Goal: Task Accomplishment & Management: Complete application form

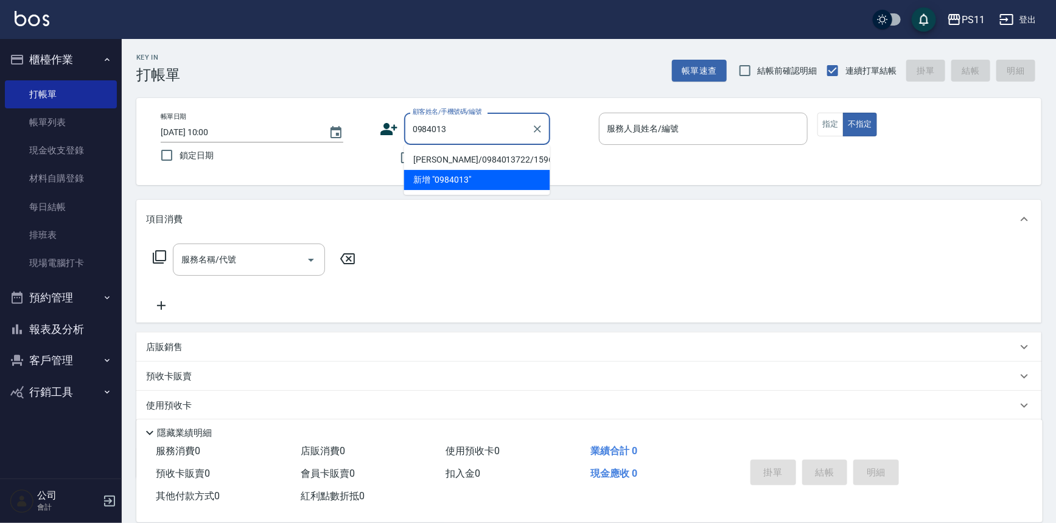
click at [526, 163] on li "[PERSON_NAME]/0984013722/1596" at bounding box center [477, 160] width 146 height 20
type input "[PERSON_NAME]/0984013722/1596"
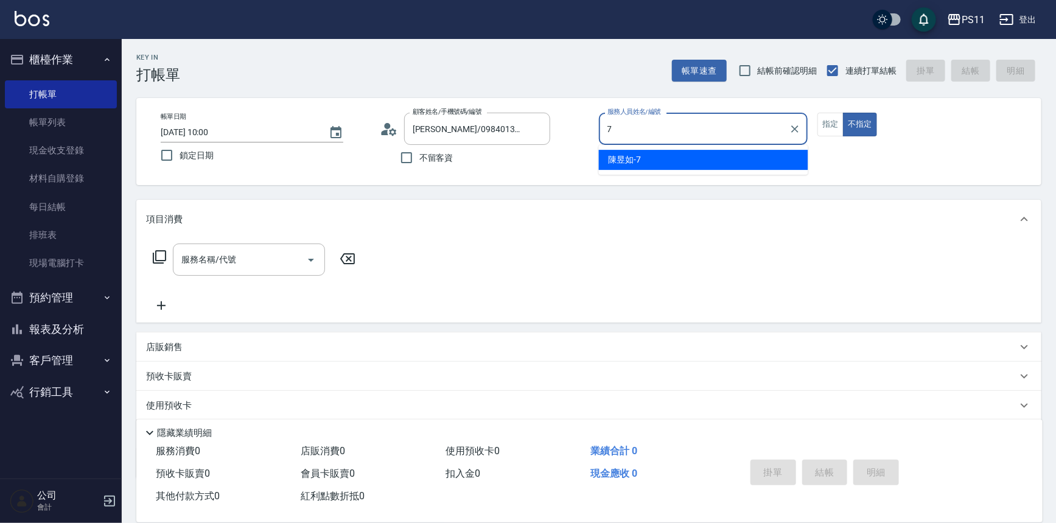
type input "[PERSON_NAME]-7"
type button "false"
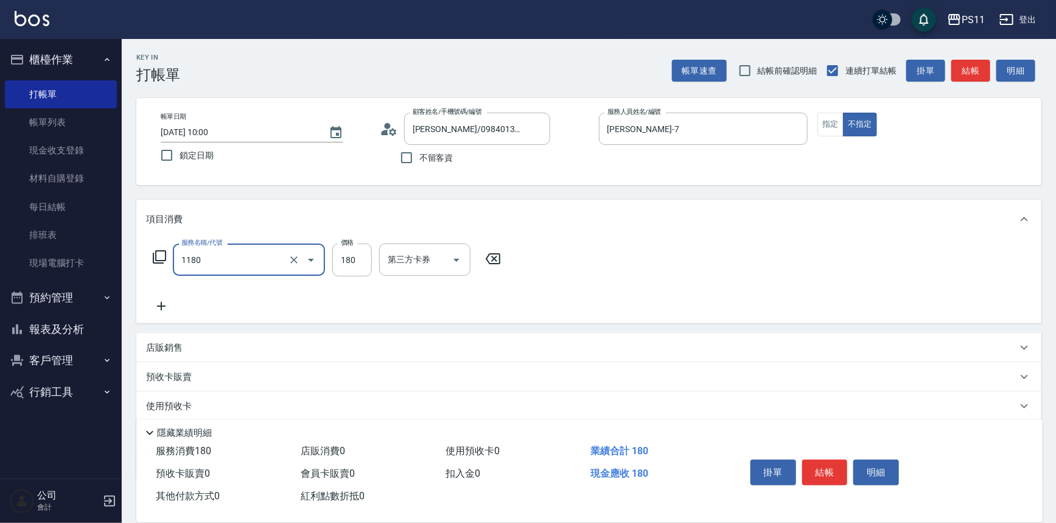
type input "洗髮(洗+剪不指定活動)(1180)"
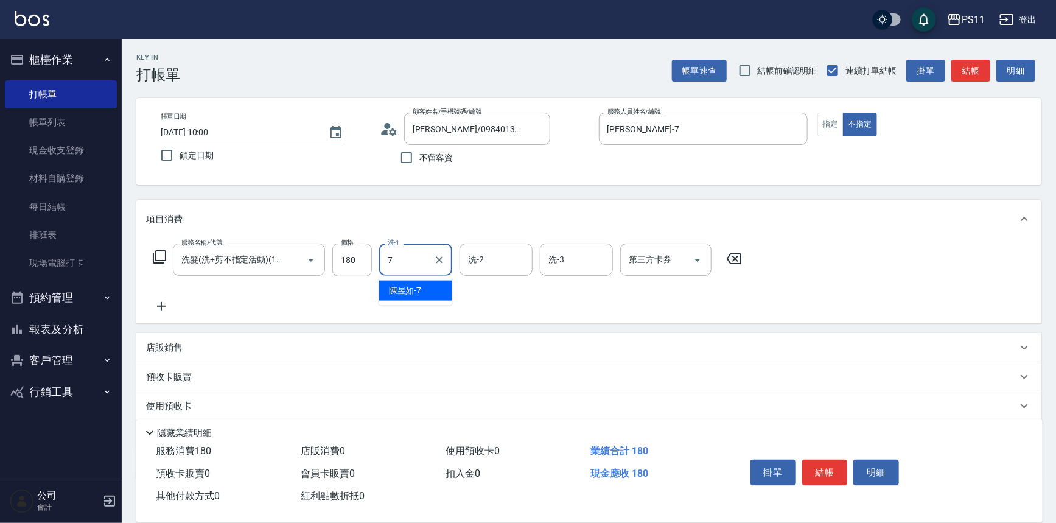
type input "[PERSON_NAME]-7"
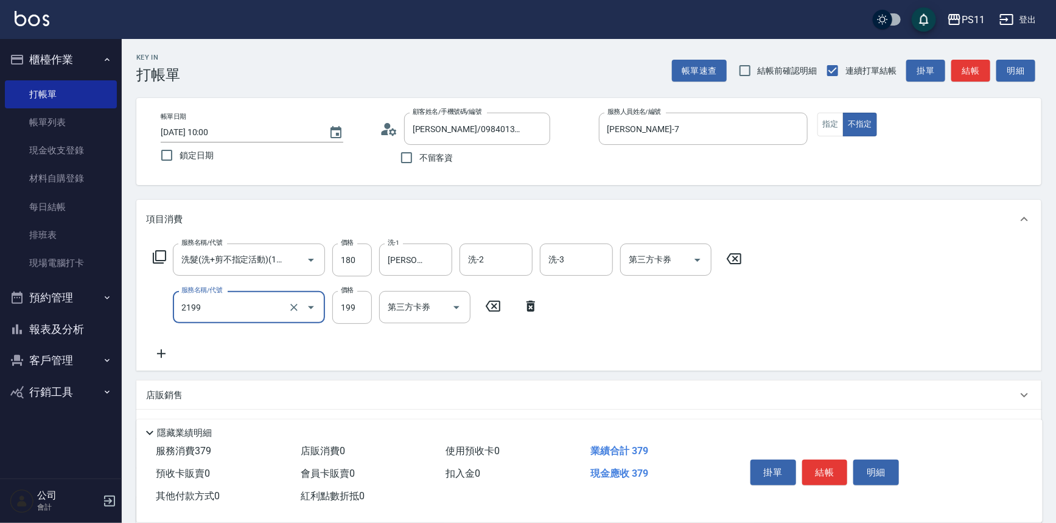
type input "不指定剪髮活動(2199)"
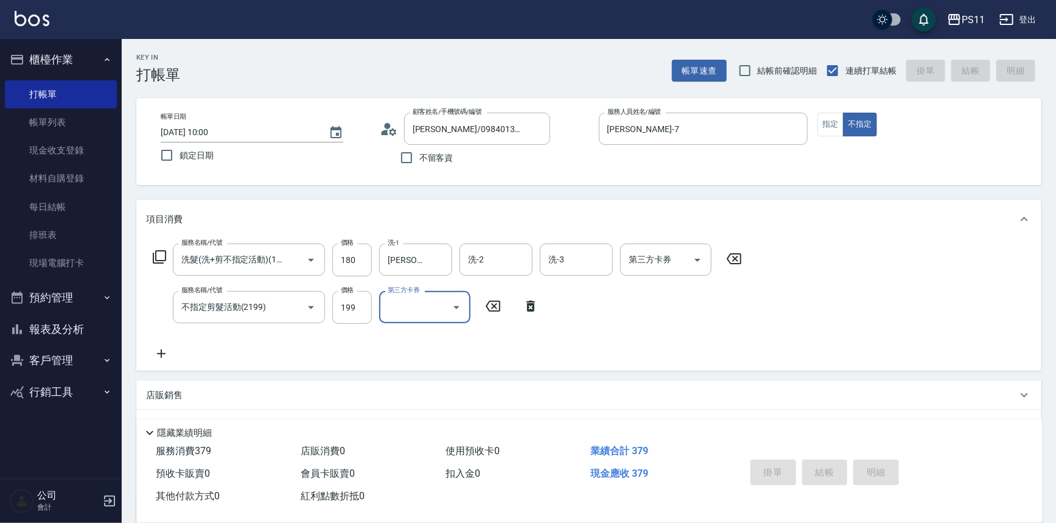
type input "[DATE] 10:57"
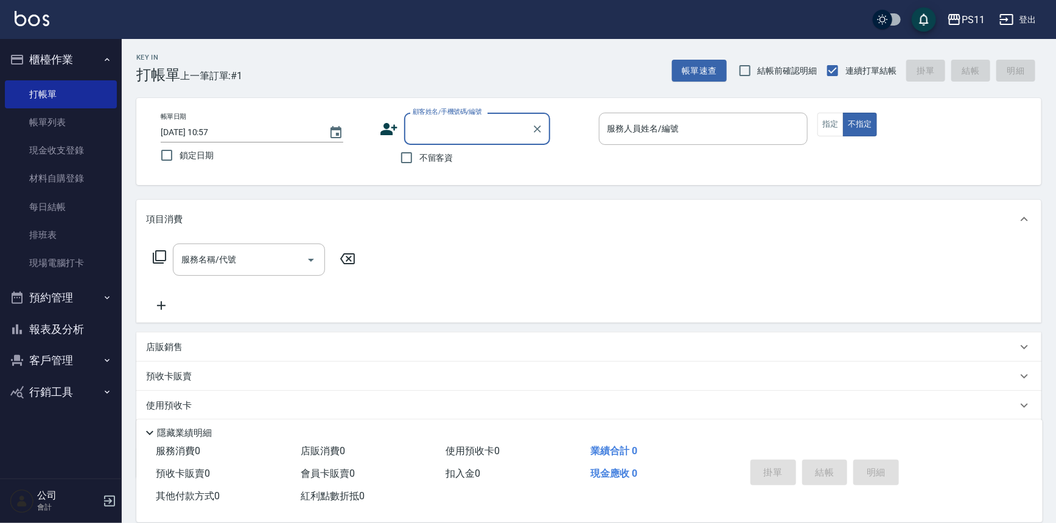
click at [454, 128] on input "顧客姓名/手機號碼/編號" at bounding box center [468, 128] width 117 height 21
click at [461, 129] on input "顧客姓名/手機號碼/編號" at bounding box center [468, 128] width 117 height 21
click at [72, 327] on button "報表及分析" at bounding box center [61, 329] width 112 height 32
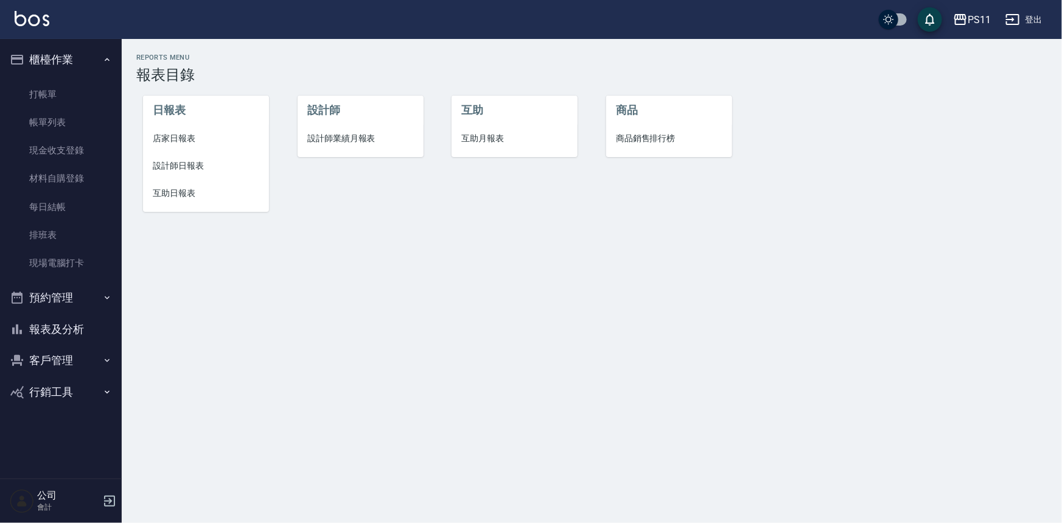
click at [207, 203] on li "互助日報表" at bounding box center [206, 193] width 126 height 27
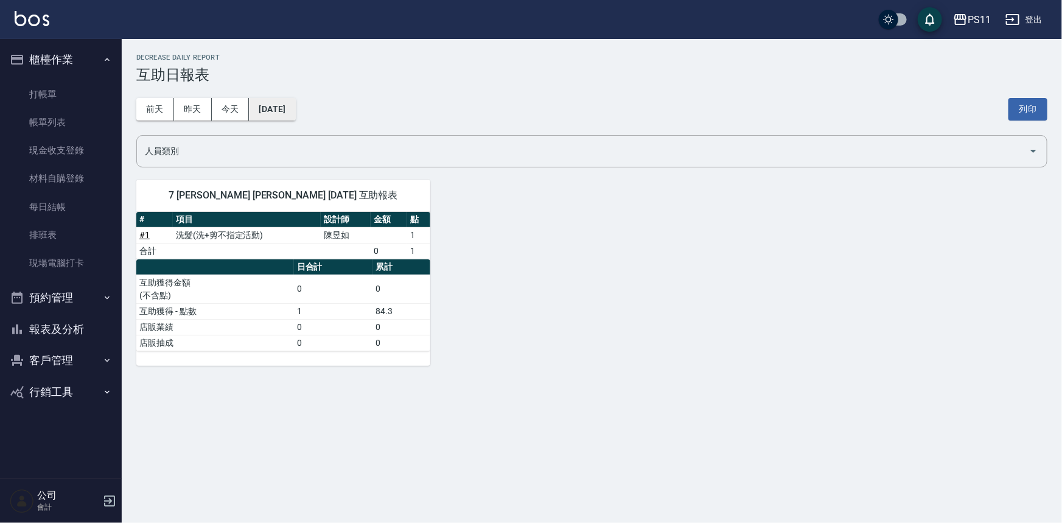
click at [277, 109] on button "[DATE]" at bounding box center [272, 109] width 46 height 23
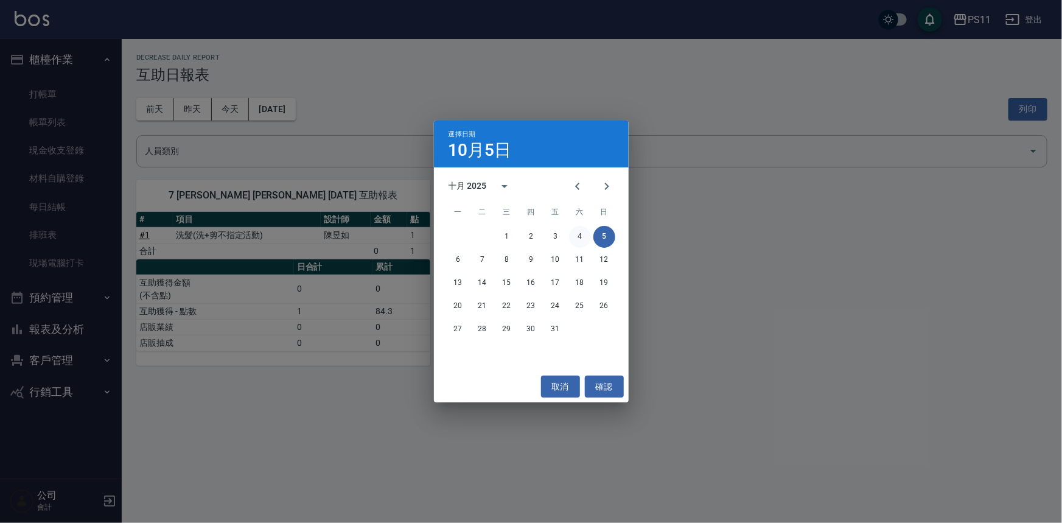
click at [570, 239] on button "4" at bounding box center [580, 237] width 22 height 22
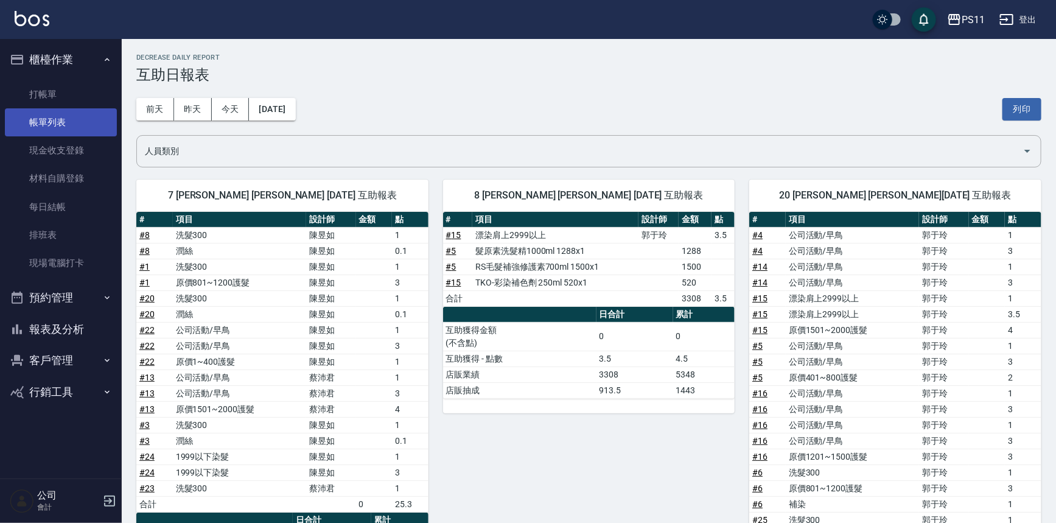
click at [56, 130] on link "帳單列表" at bounding box center [61, 122] width 112 height 28
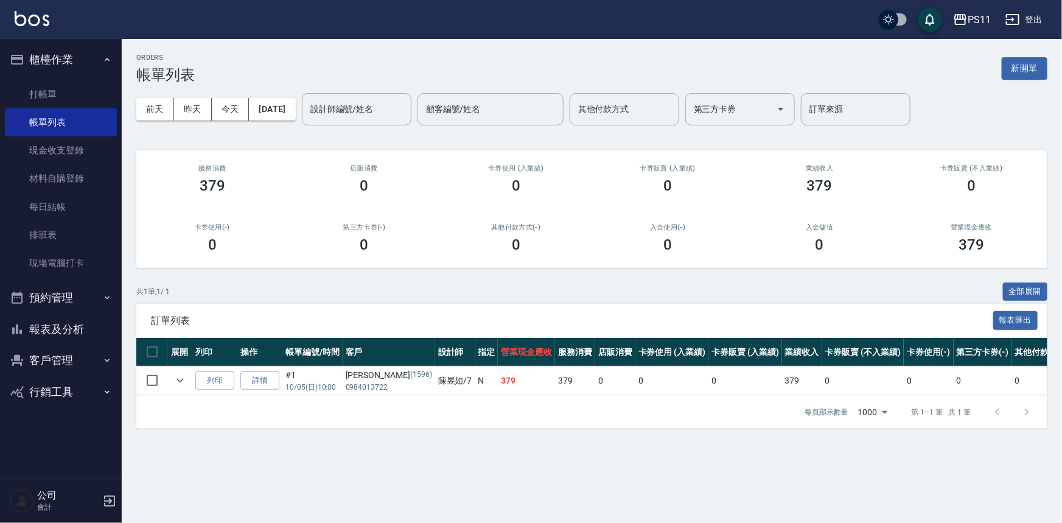
click at [58, 337] on button "報表及分析" at bounding box center [61, 329] width 112 height 32
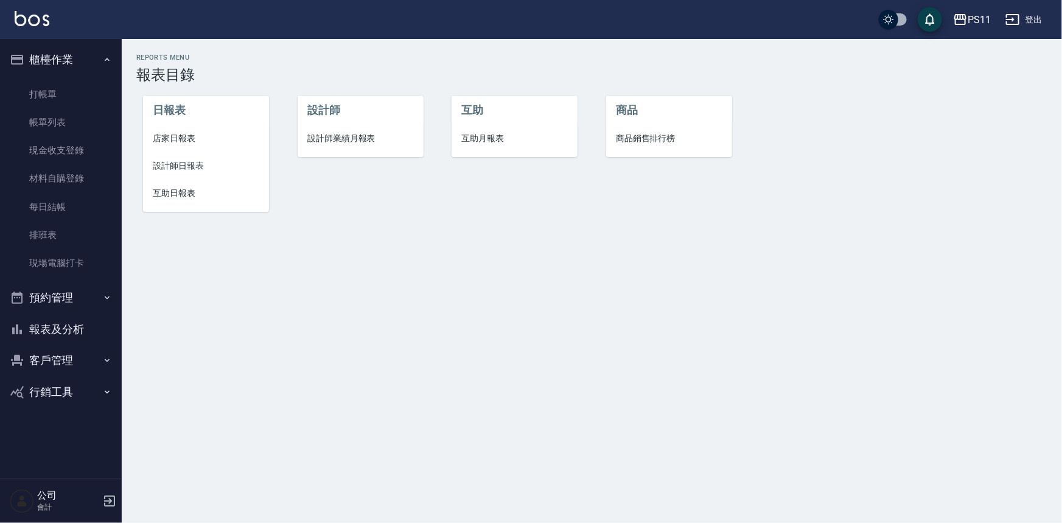
click at [175, 144] on span "店家日報表" at bounding box center [206, 138] width 107 height 13
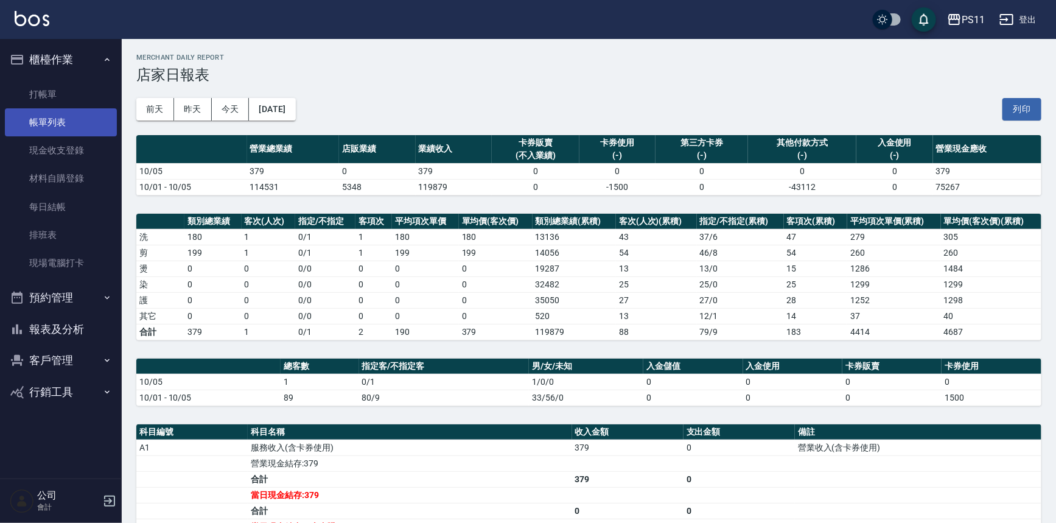
click at [54, 126] on link "帳單列表" at bounding box center [61, 122] width 112 height 28
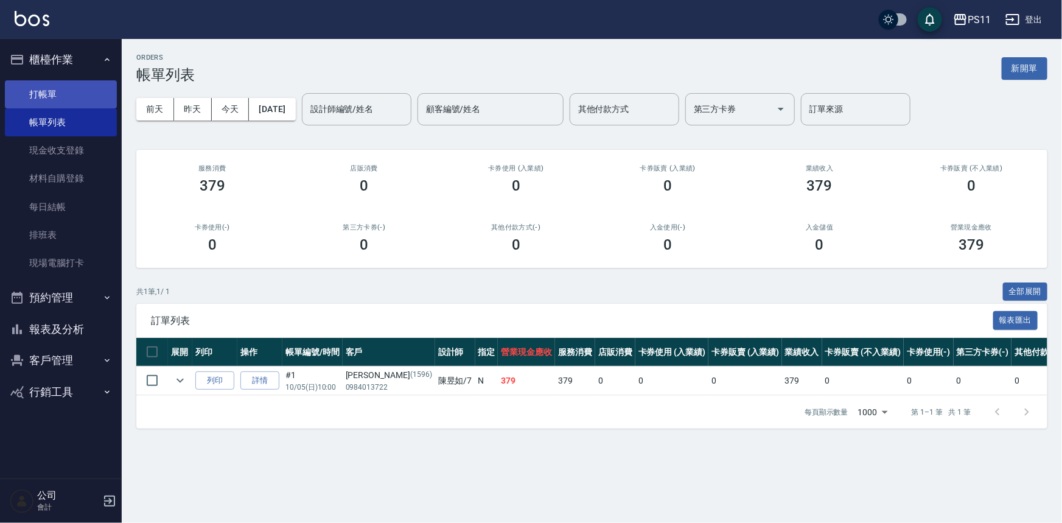
click at [42, 85] on link "打帳單" at bounding box center [61, 94] width 112 height 28
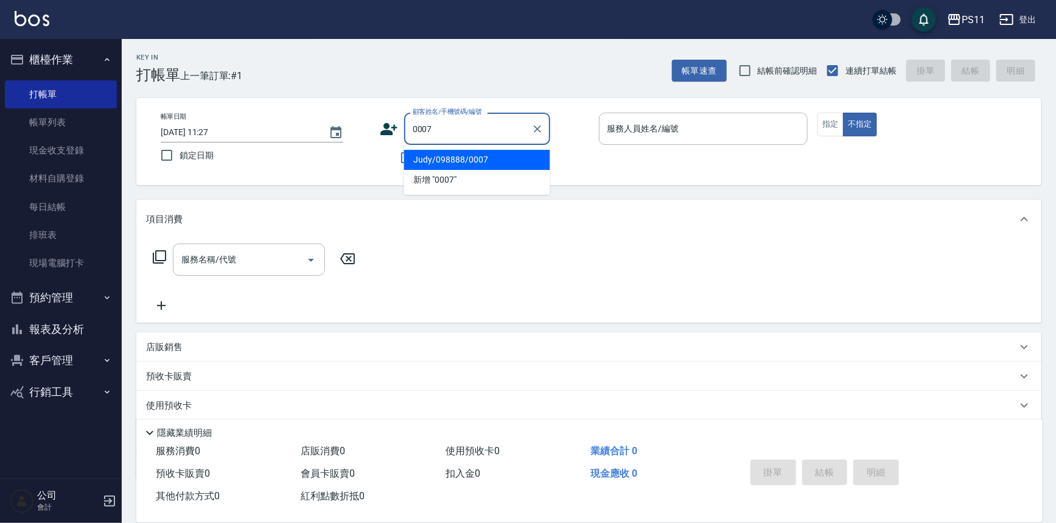
type input "Judy/098888/0007"
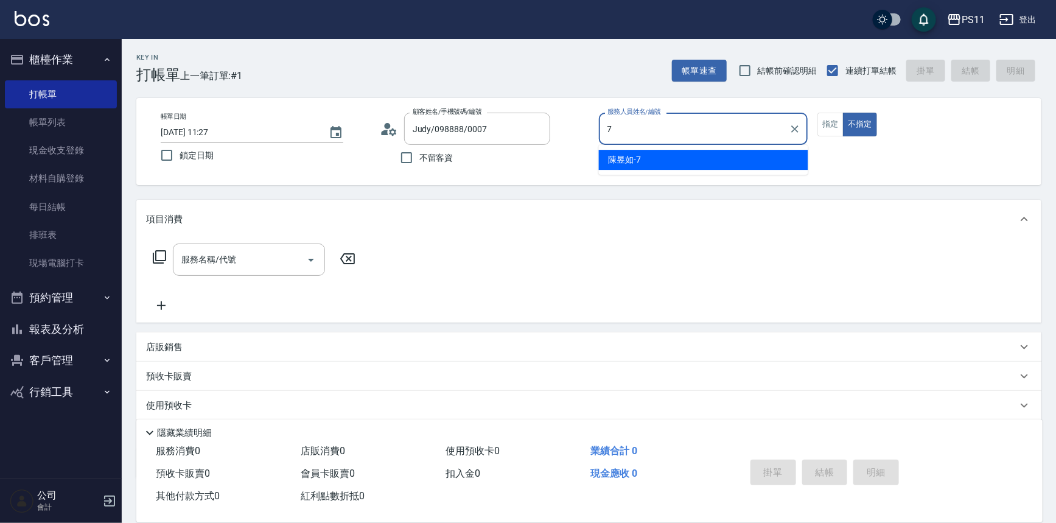
type input "[PERSON_NAME]-7"
type button "false"
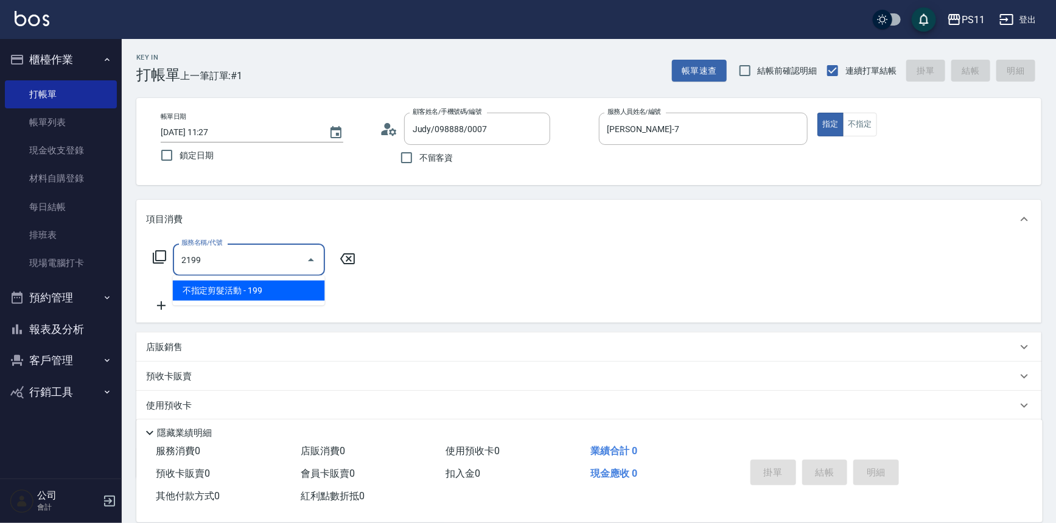
type input "不指定剪髮活動(2199)"
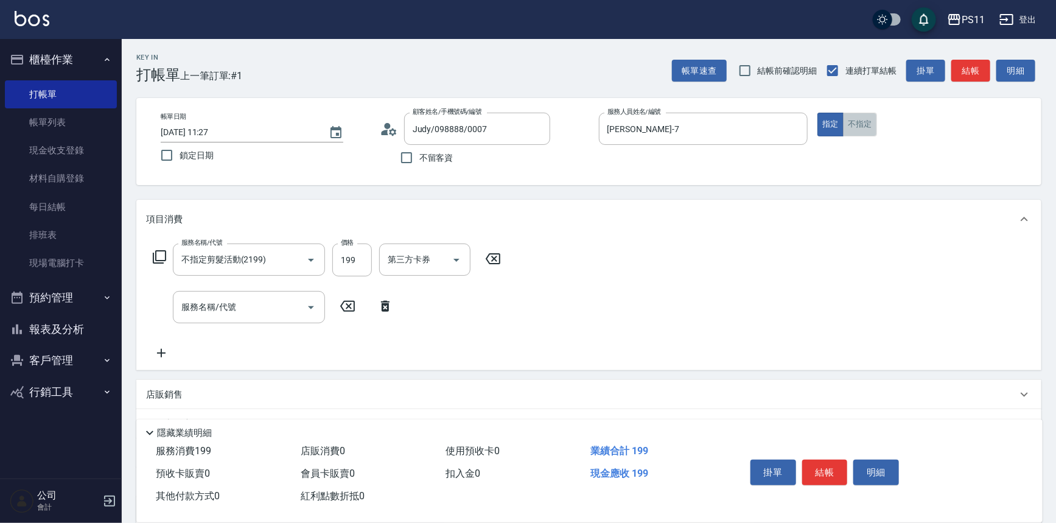
click at [859, 121] on button "不指定" at bounding box center [860, 125] width 34 height 24
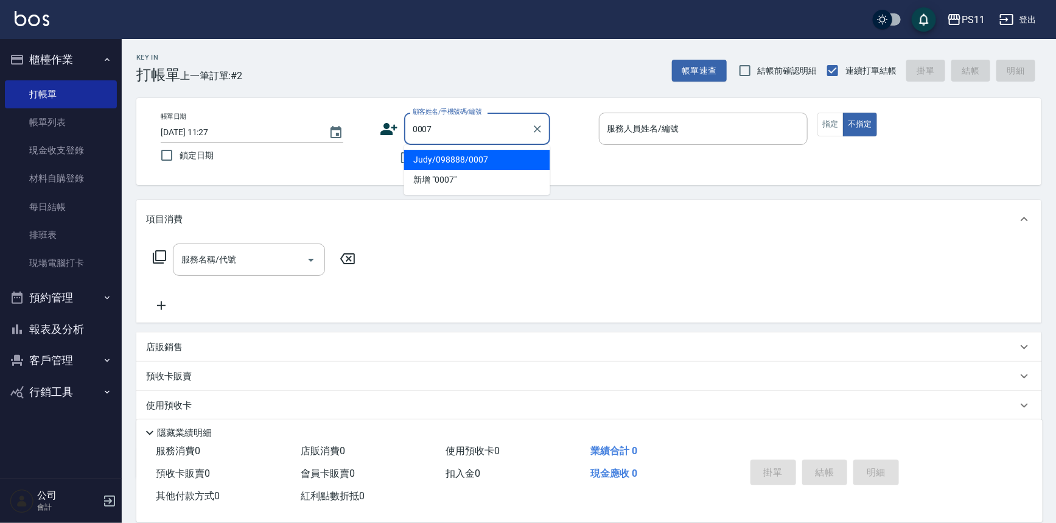
type input "Judy/098888/0007"
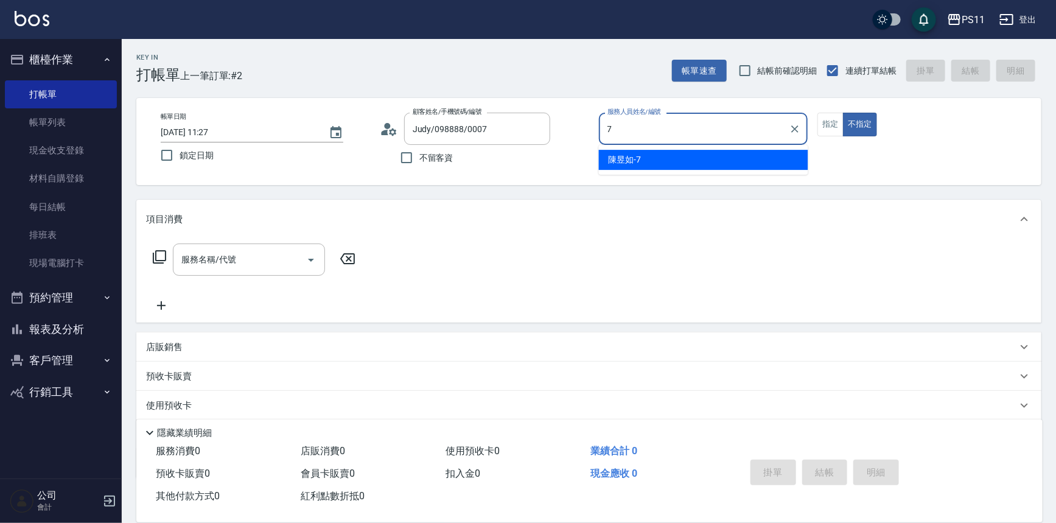
type input "[PERSON_NAME]-7"
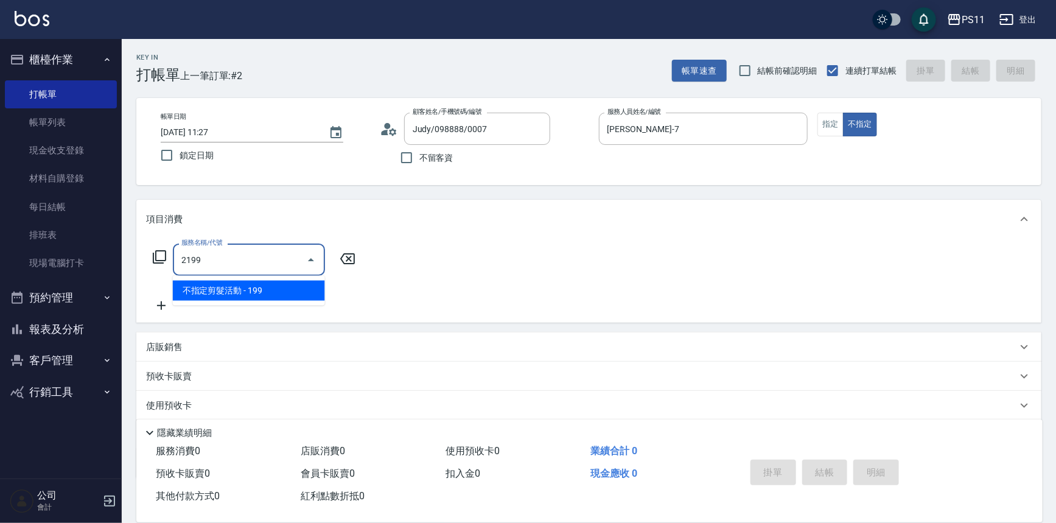
type input "不指定剪髮活動(2199)"
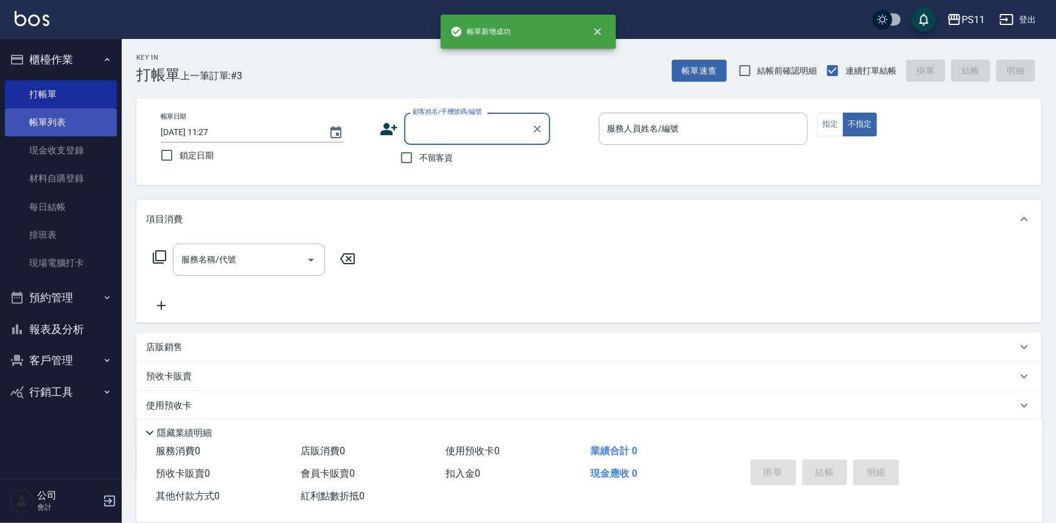
click at [106, 115] on link "帳單列表" at bounding box center [61, 122] width 112 height 28
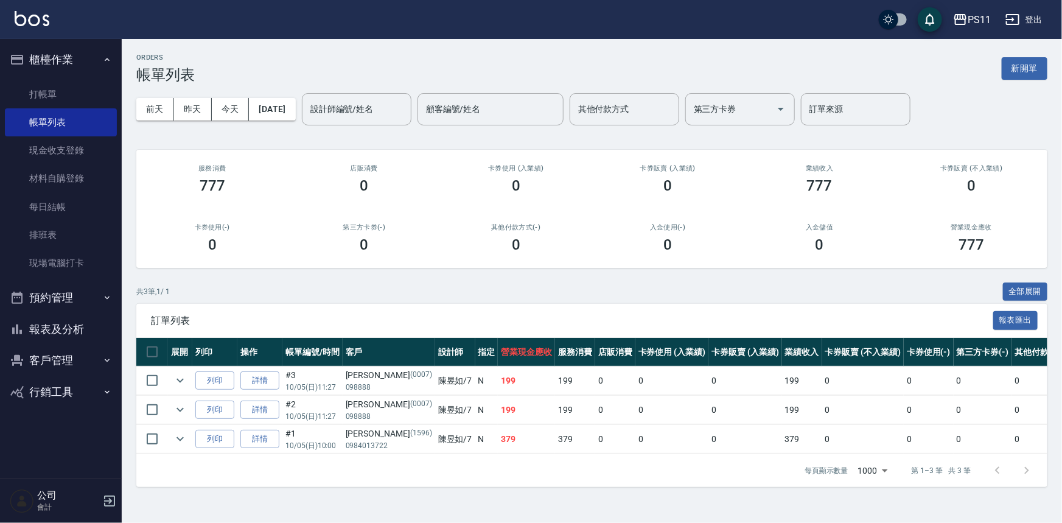
click at [97, 282] on button "預約管理" at bounding box center [61, 298] width 112 height 32
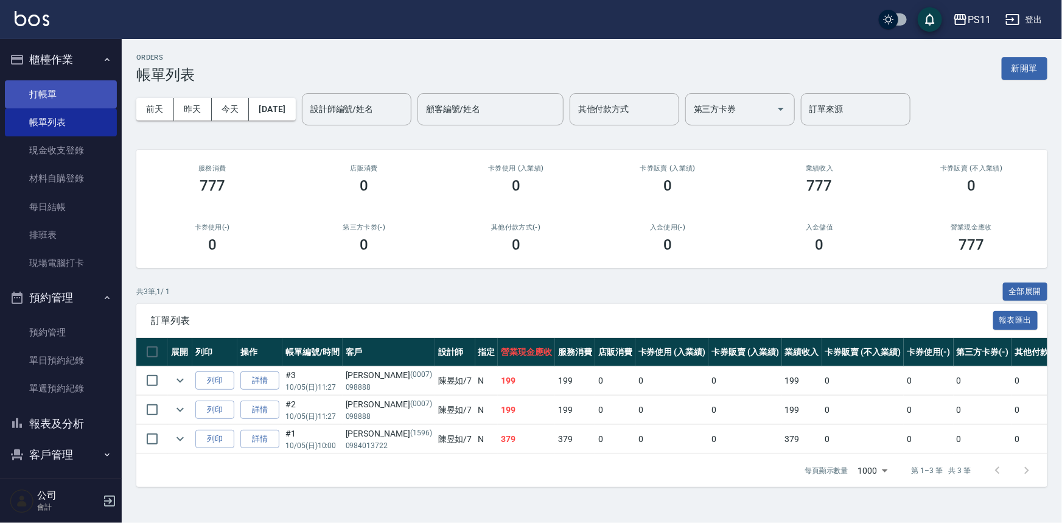
click at [72, 86] on link "打帳單" at bounding box center [61, 94] width 112 height 28
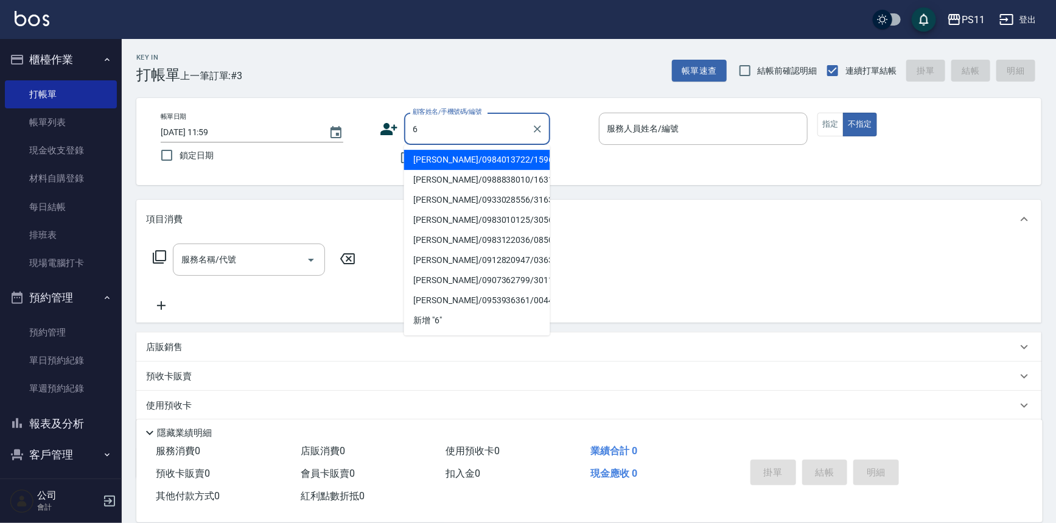
type input "[PERSON_NAME]/0984013722/1596"
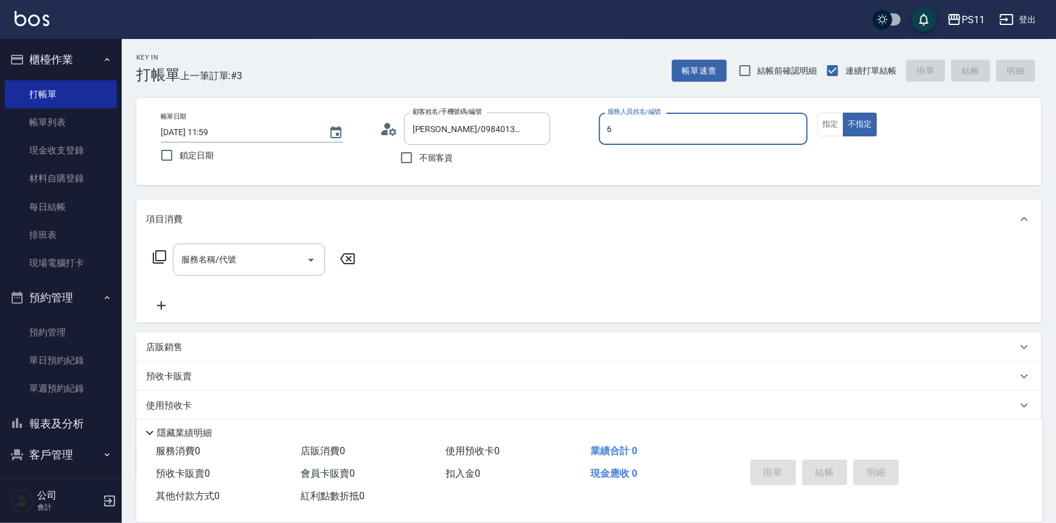
type input "[PERSON_NAME]6"
type button "false"
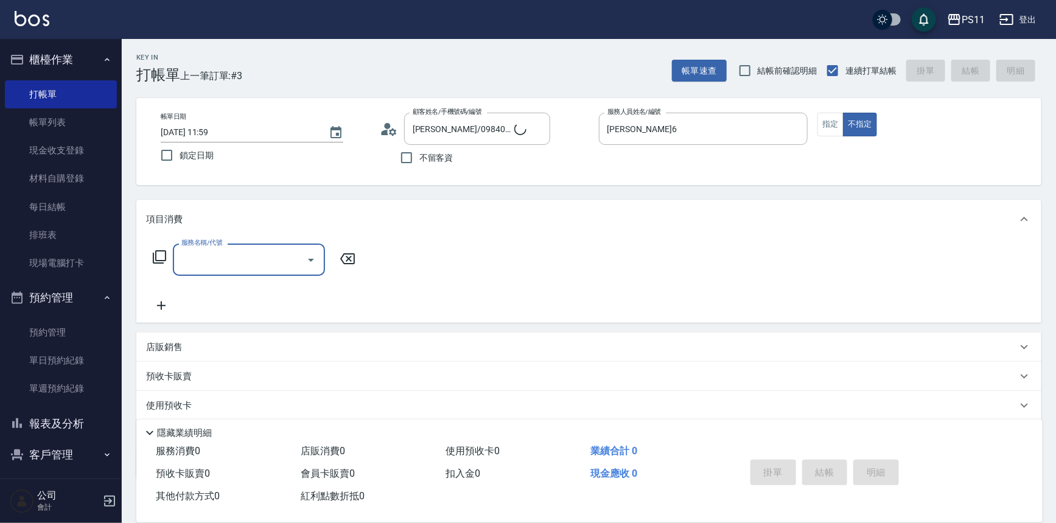
type input "菜佩龜/0916145580/6"
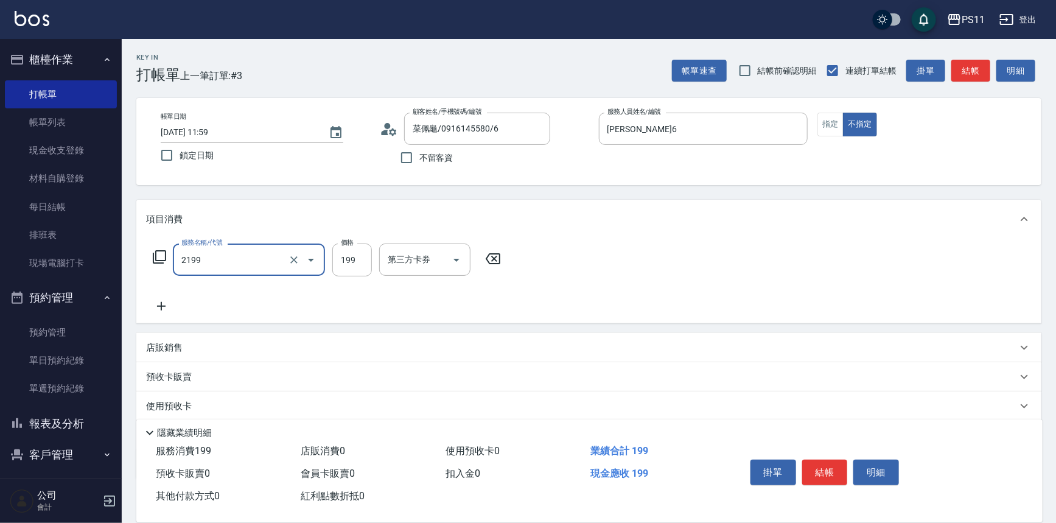
type input "不指定剪髮活動(2199)"
